Goal: Book appointment/travel/reservation

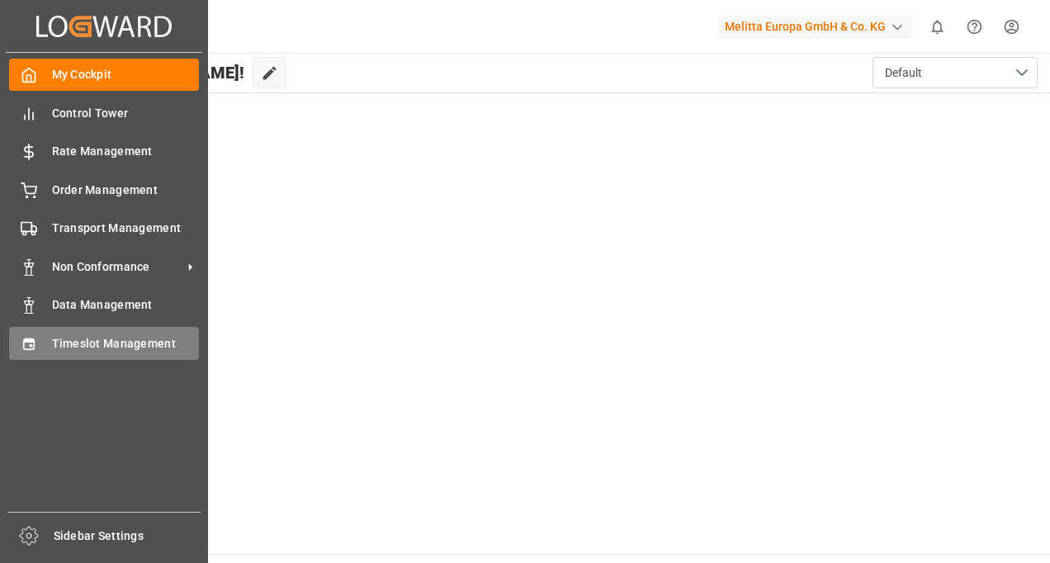
click at [89, 346] on span "Timeslot Management" at bounding box center [126, 343] width 148 height 17
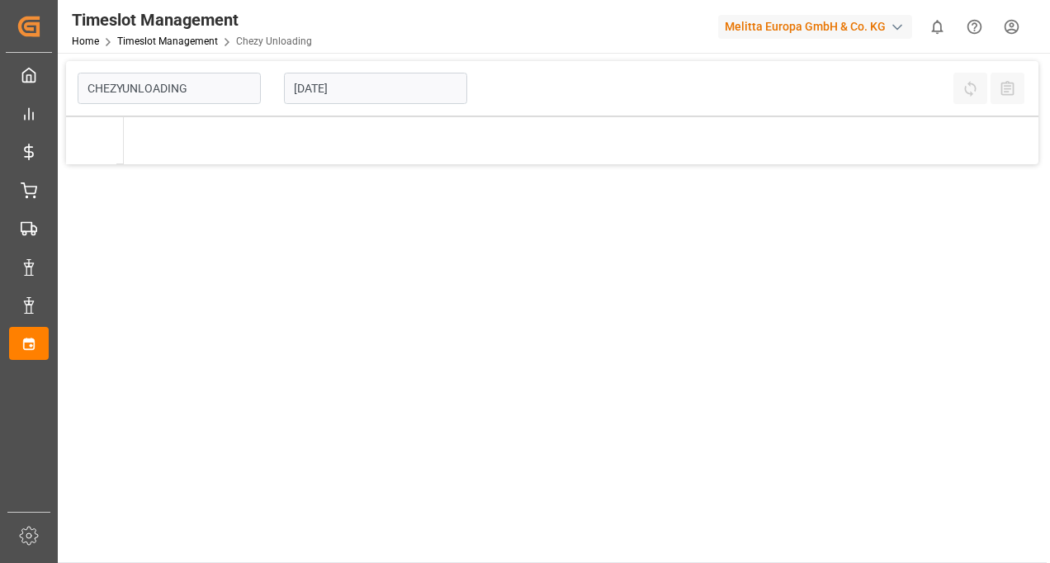
type input "Chezy Unloading"
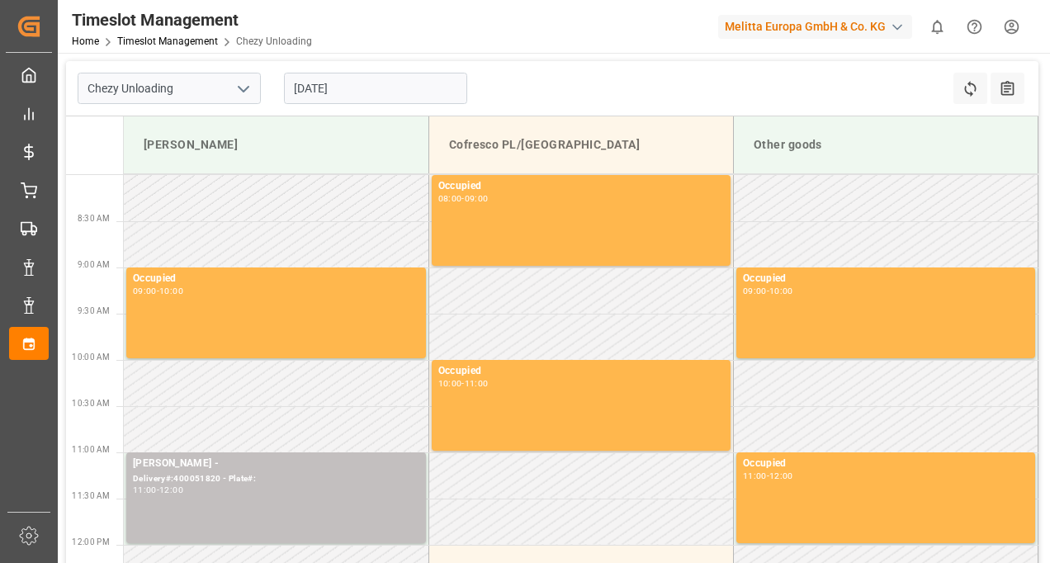
click at [352, 99] on input "[DATE]" at bounding box center [375, 88] width 183 height 31
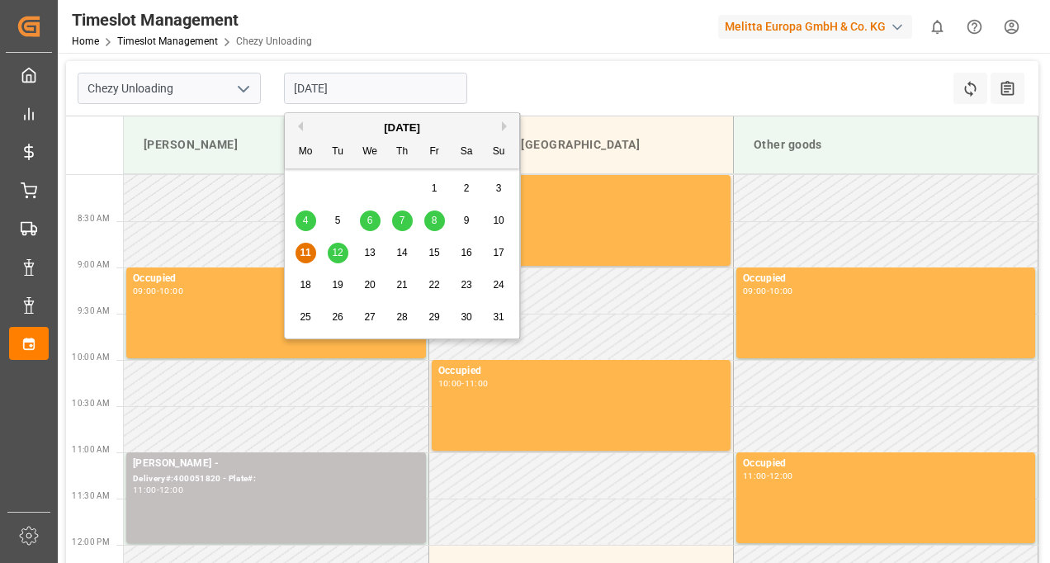
click at [364, 254] on span "13" at bounding box center [369, 253] width 11 height 12
type input "[DATE]"
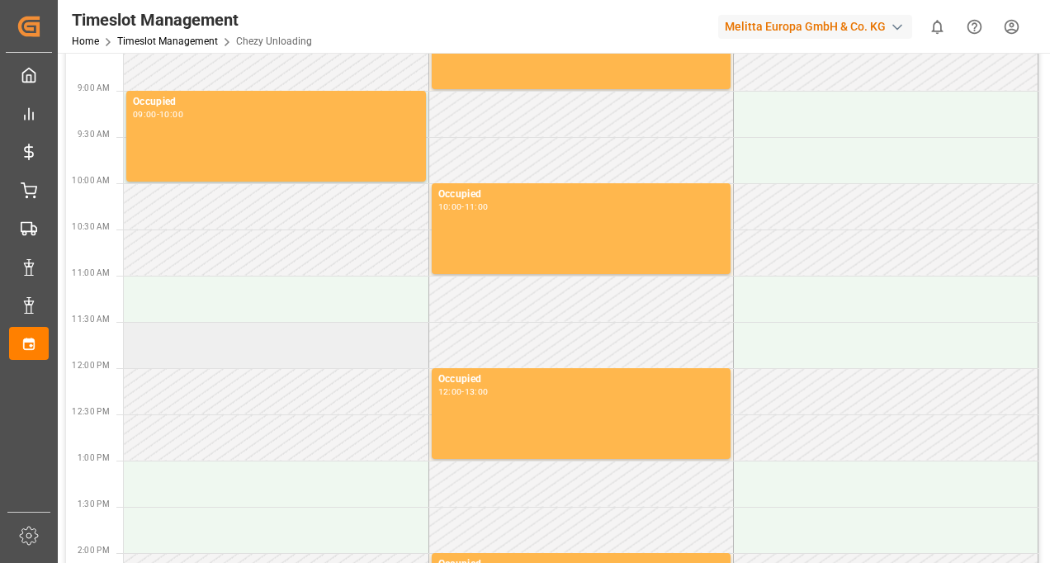
scroll to position [176, 0]
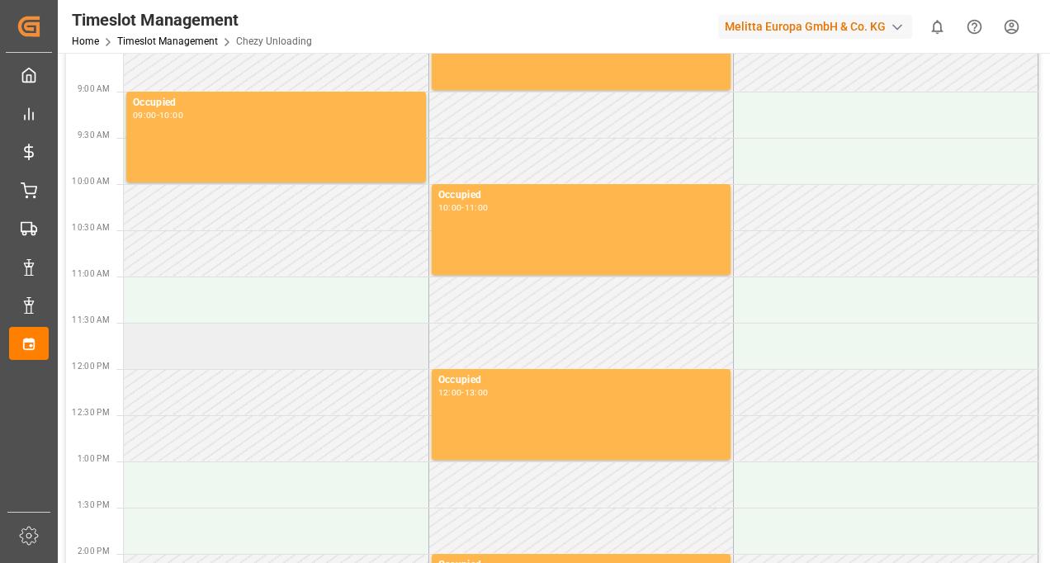
click at [216, 487] on td at bounding box center [276, 484] width 304 height 46
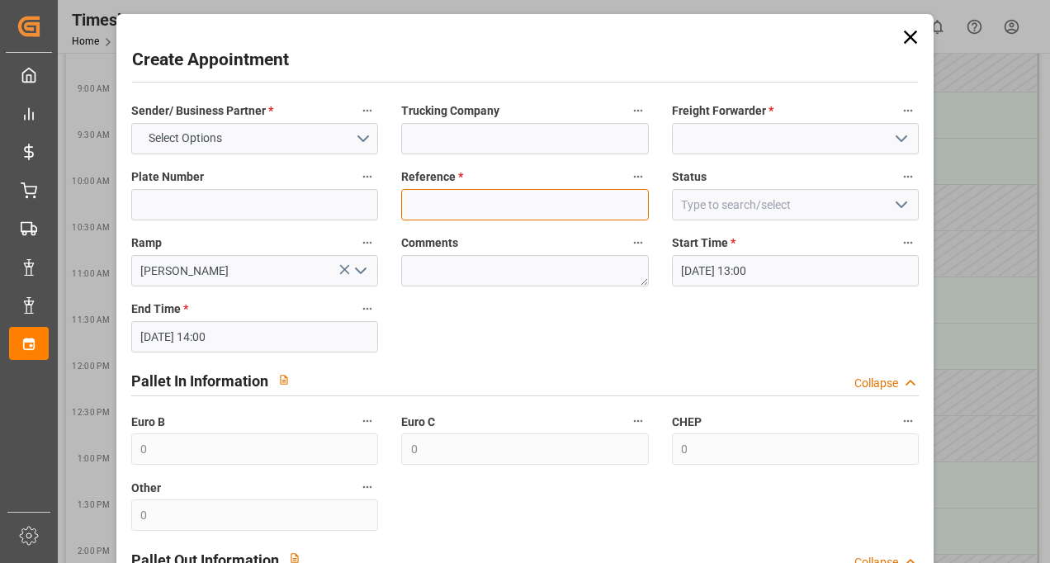
click at [450, 206] on input at bounding box center [525, 204] width 248 height 31
paste input "400051857"
type input "400051857"
click at [786, 123] on input at bounding box center [796, 138] width 248 height 31
click at [758, 142] on input at bounding box center [796, 138] width 248 height 31
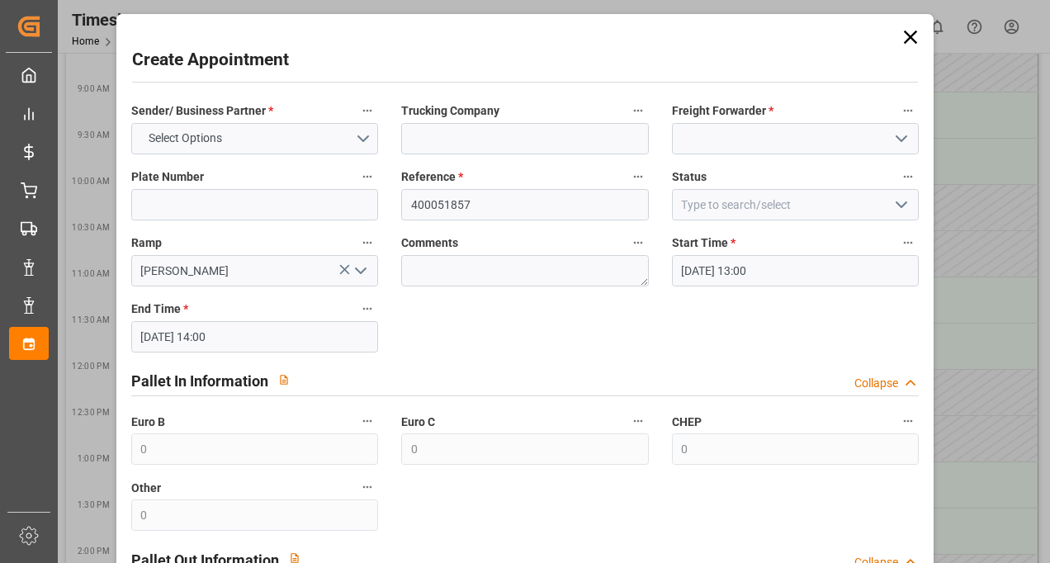
click at [897, 138] on icon "open menu" at bounding box center [901, 139] width 20 height 20
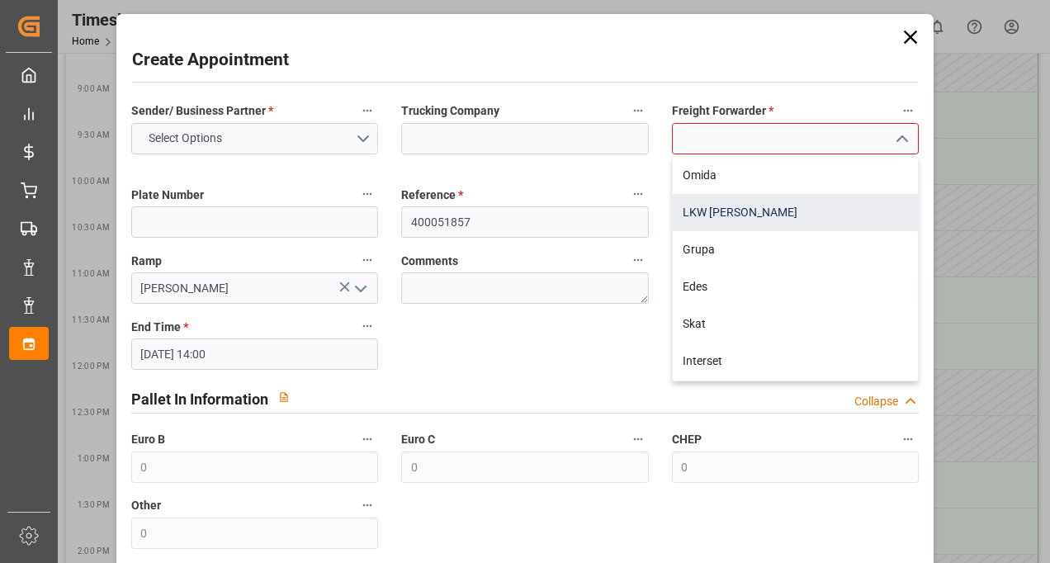
click at [790, 205] on div "LKW [PERSON_NAME]" at bounding box center [796, 212] width 246 height 37
type input "LKW [PERSON_NAME]"
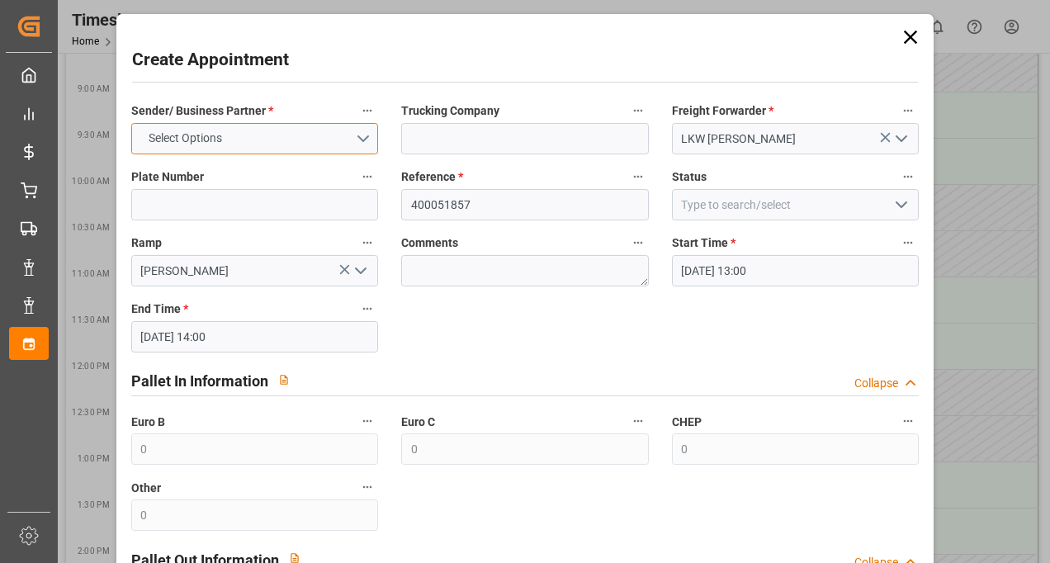
click at [332, 140] on button "Select Options" at bounding box center [255, 138] width 248 height 31
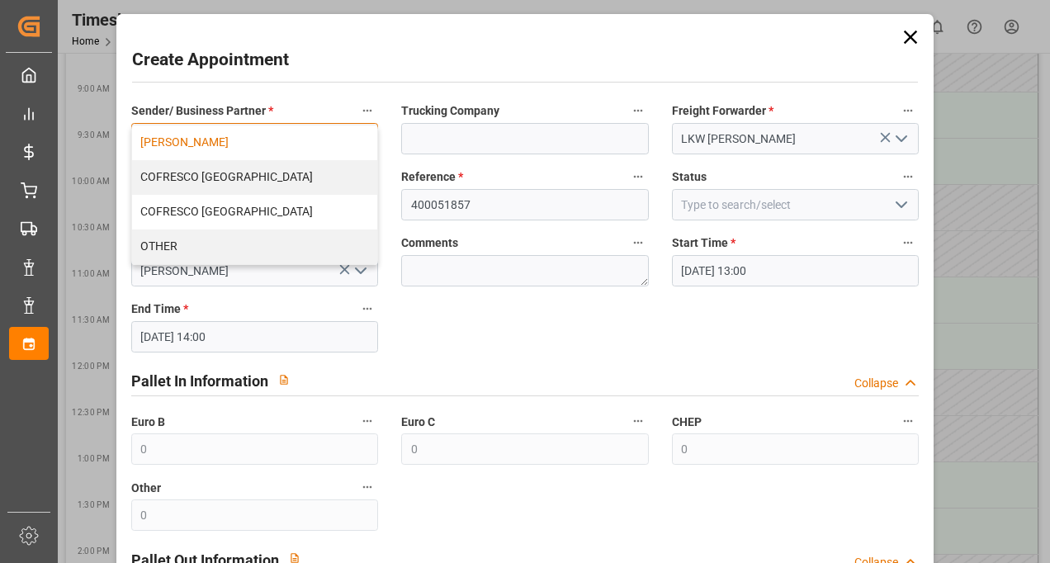
click at [233, 144] on div "[PERSON_NAME]" at bounding box center [255, 142] width 246 height 35
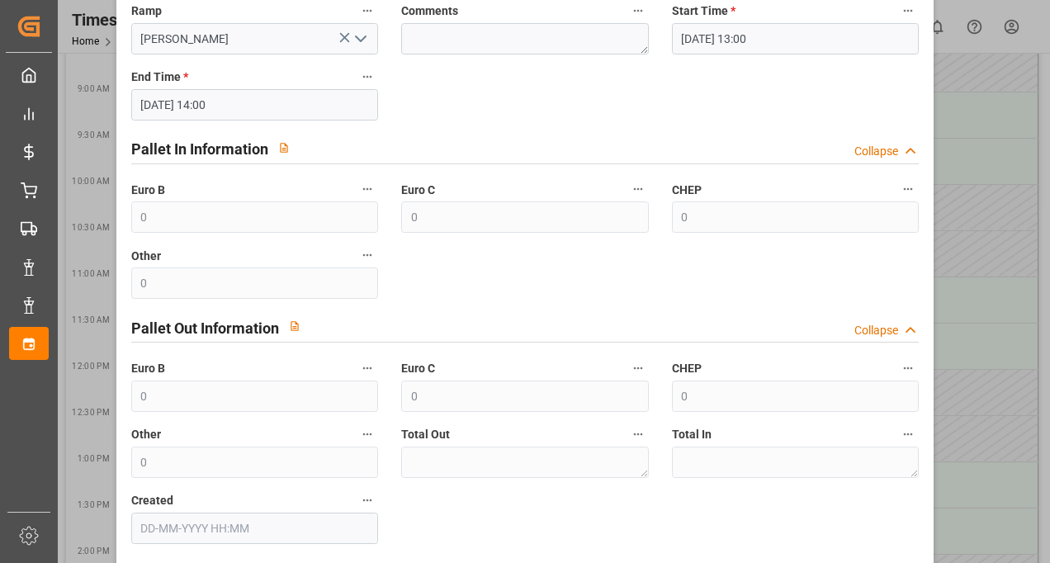
scroll to position [307, 0]
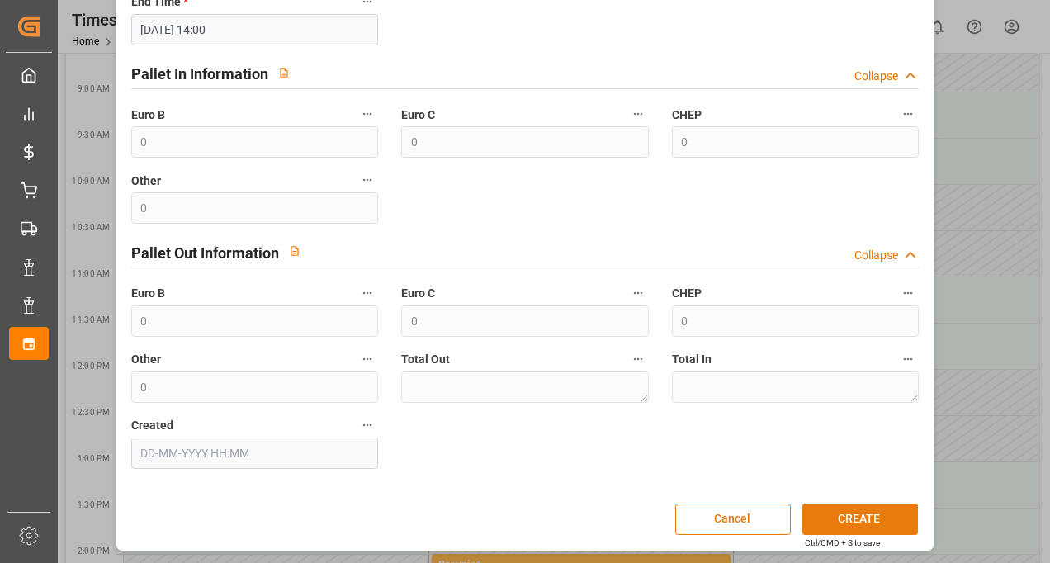
click at [861, 518] on button "CREATE" at bounding box center [860, 518] width 116 height 31
